Goal: Find specific page/section: Find specific page/section

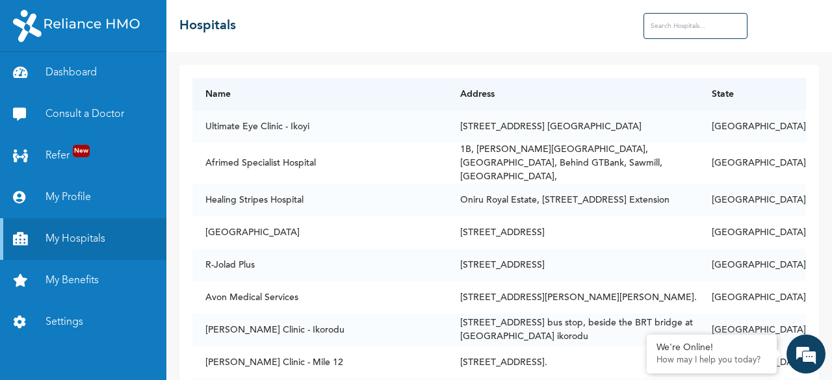
click at [674, 28] on input "text" at bounding box center [696, 26] width 104 height 26
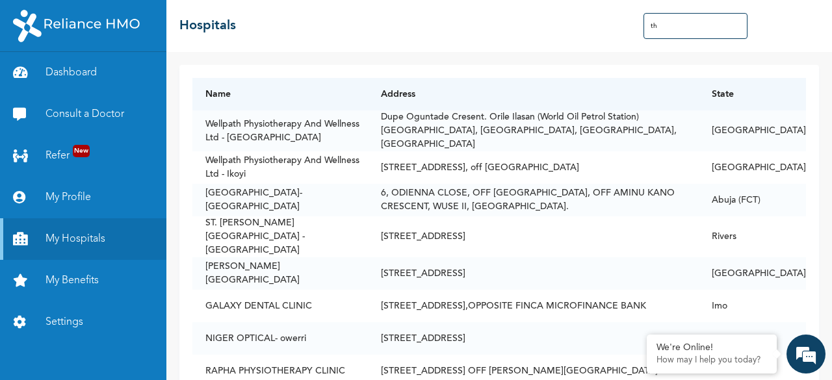
type input "t"
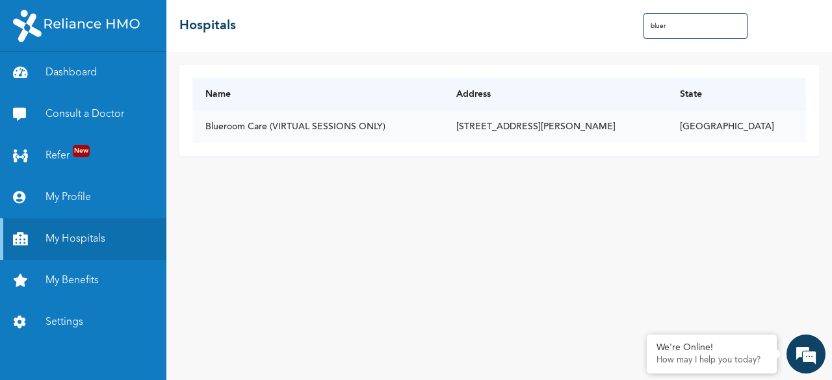
type input "bluer"
click at [533, 128] on td "[STREET_ADDRESS][PERSON_NAME]" at bounding box center [555, 127] width 224 height 33
click at [75, 276] on link "My Benefits" at bounding box center [83, 281] width 166 height 42
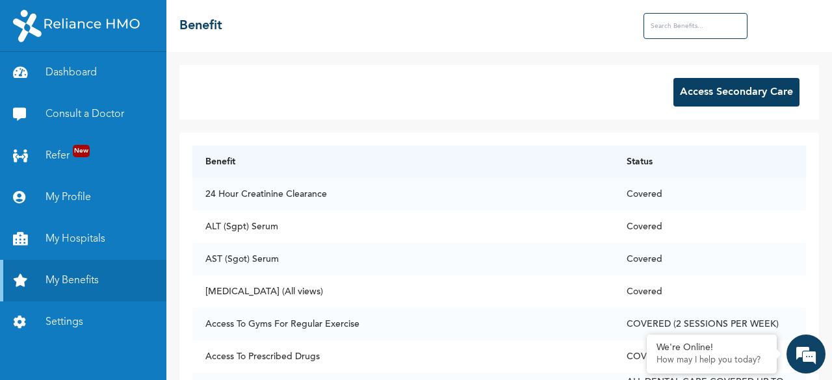
click at [676, 29] on input "text" at bounding box center [696, 26] width 104 height 26
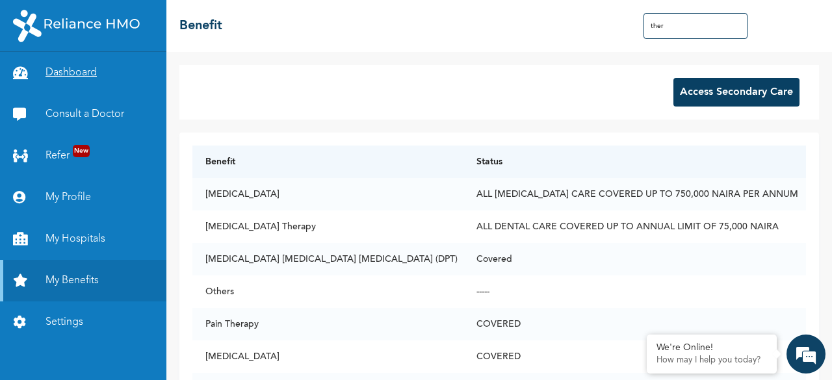
type input "ther"
click at [68, 68] on link "Dashboard" at bounding box center [83, 73] width 166 height 42
